Goal: Information Seeking & Learning: Understand process/instructions

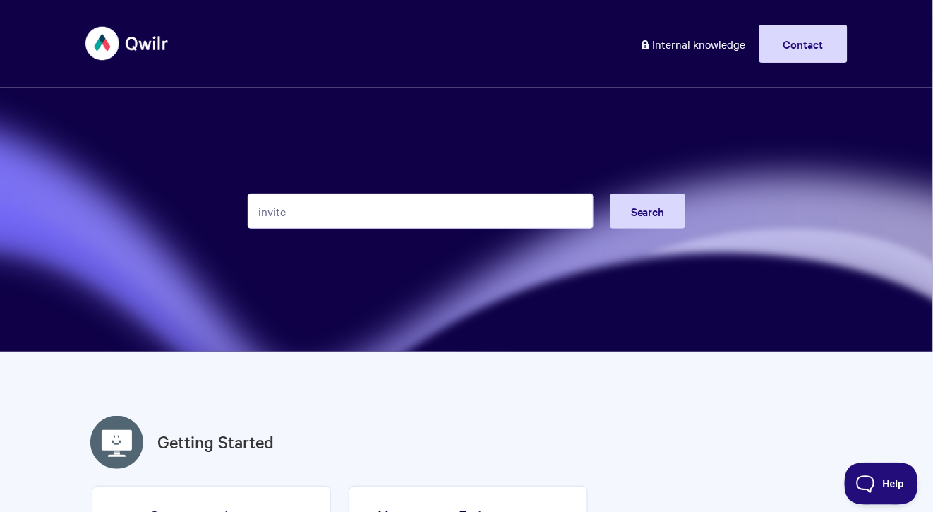
type input "invite"
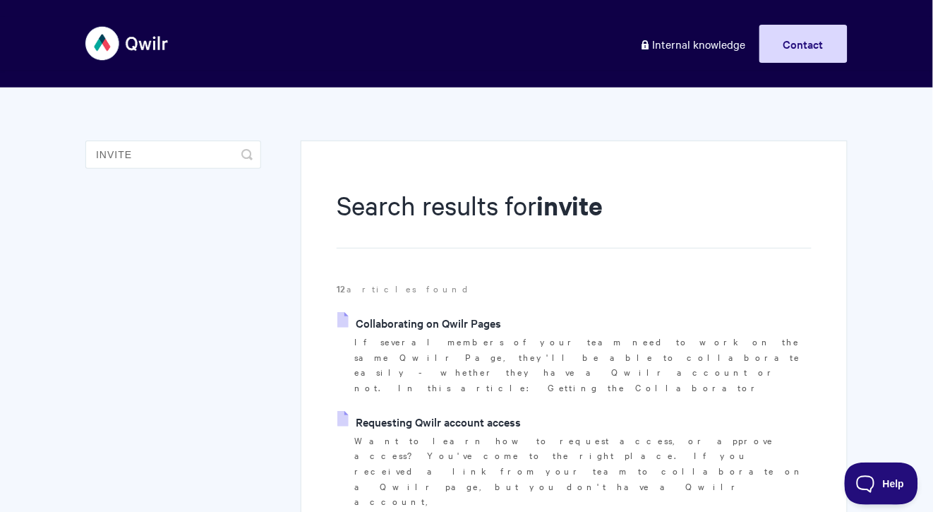
scroll to position [148, 0]
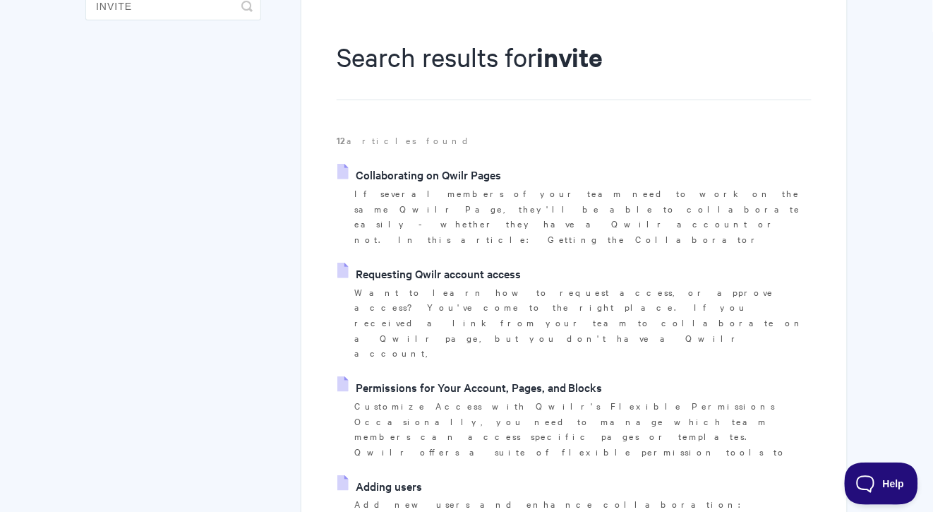
click at [419, 475] on link "Adding users" at bounding box center [379, 485] width 85 height 21
